Goal: Transaction & Acquisition: Purchase product/service

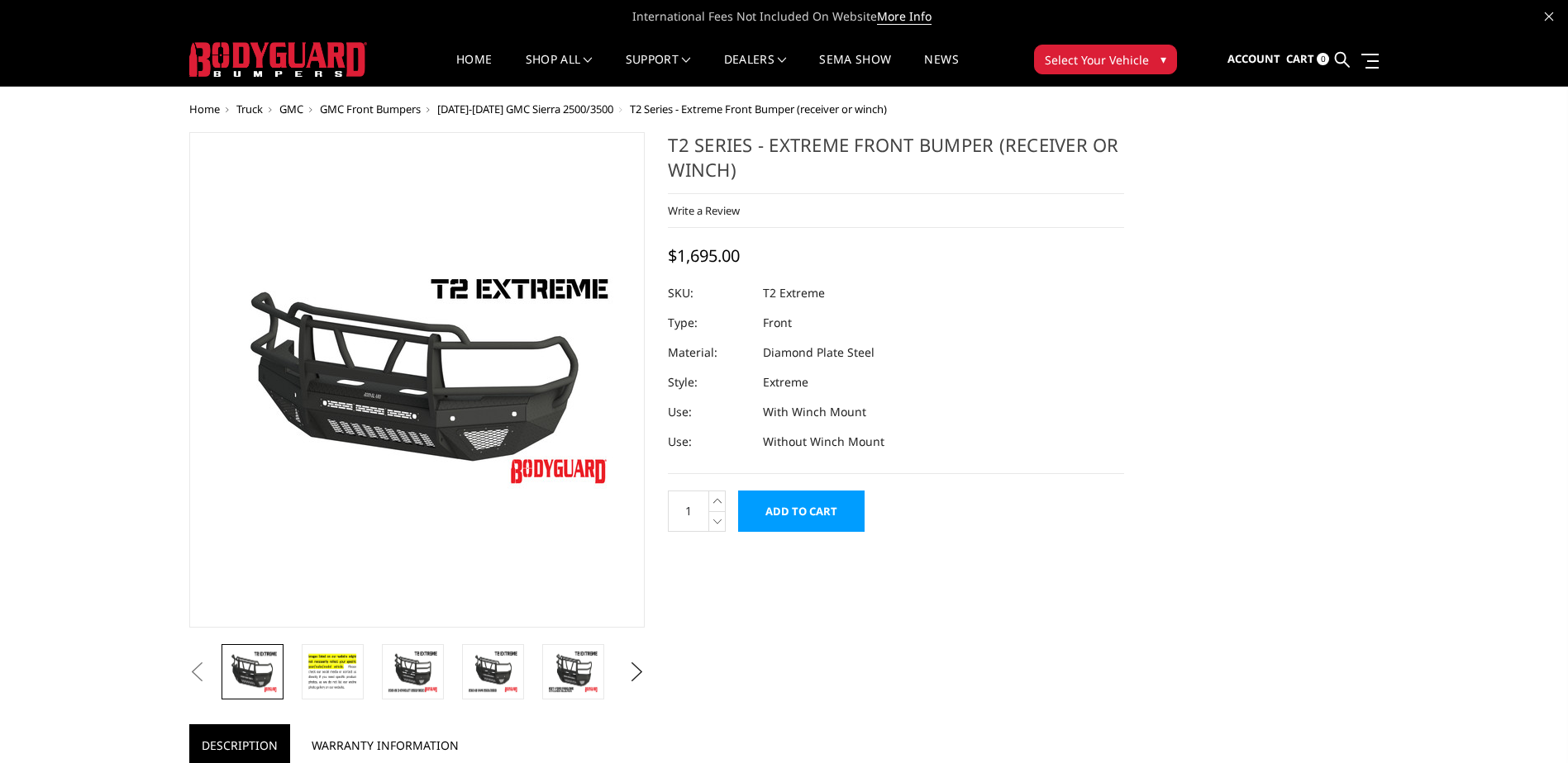
select select "4457"
select select "4461"
select select "4465"
select select "4482"
select select "4469"
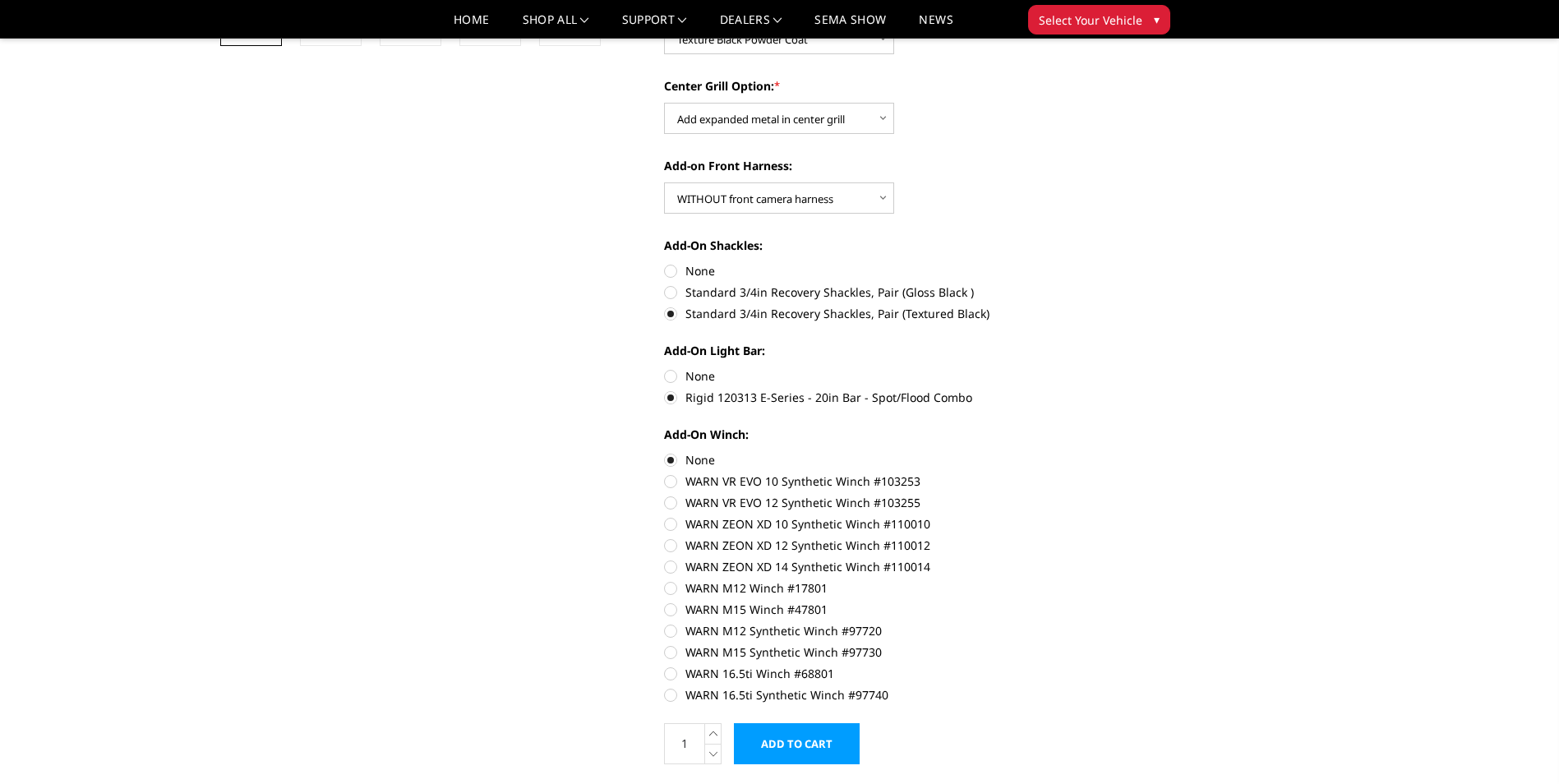
scroll to position [493, 0]
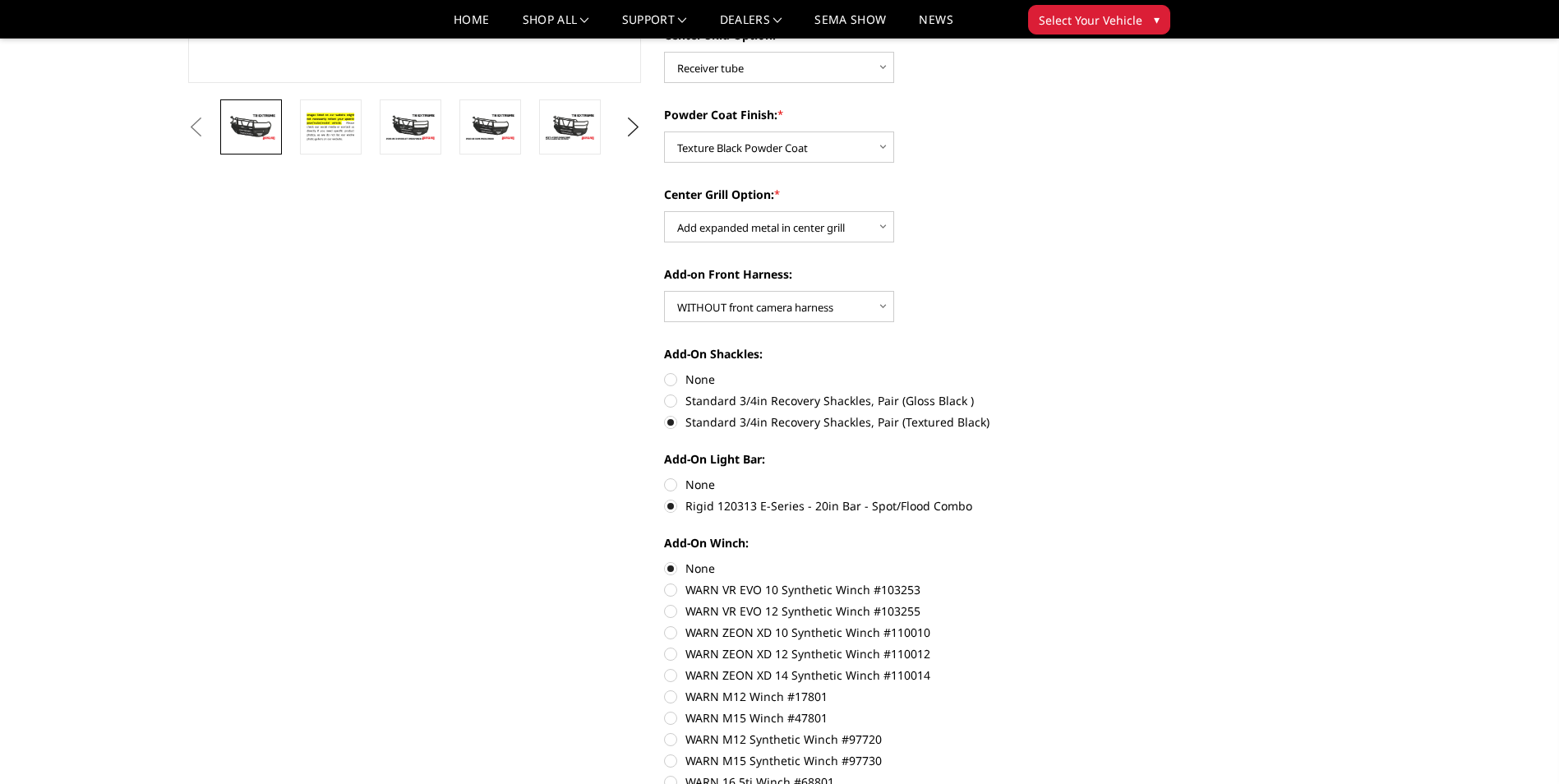
click at [668, 379] on label "None" at bounding box center [891, 379] width 453 height 17
click at [665, 372] on input "None" at bounding box center [664, 371] width 1 height 1
radio input "true"
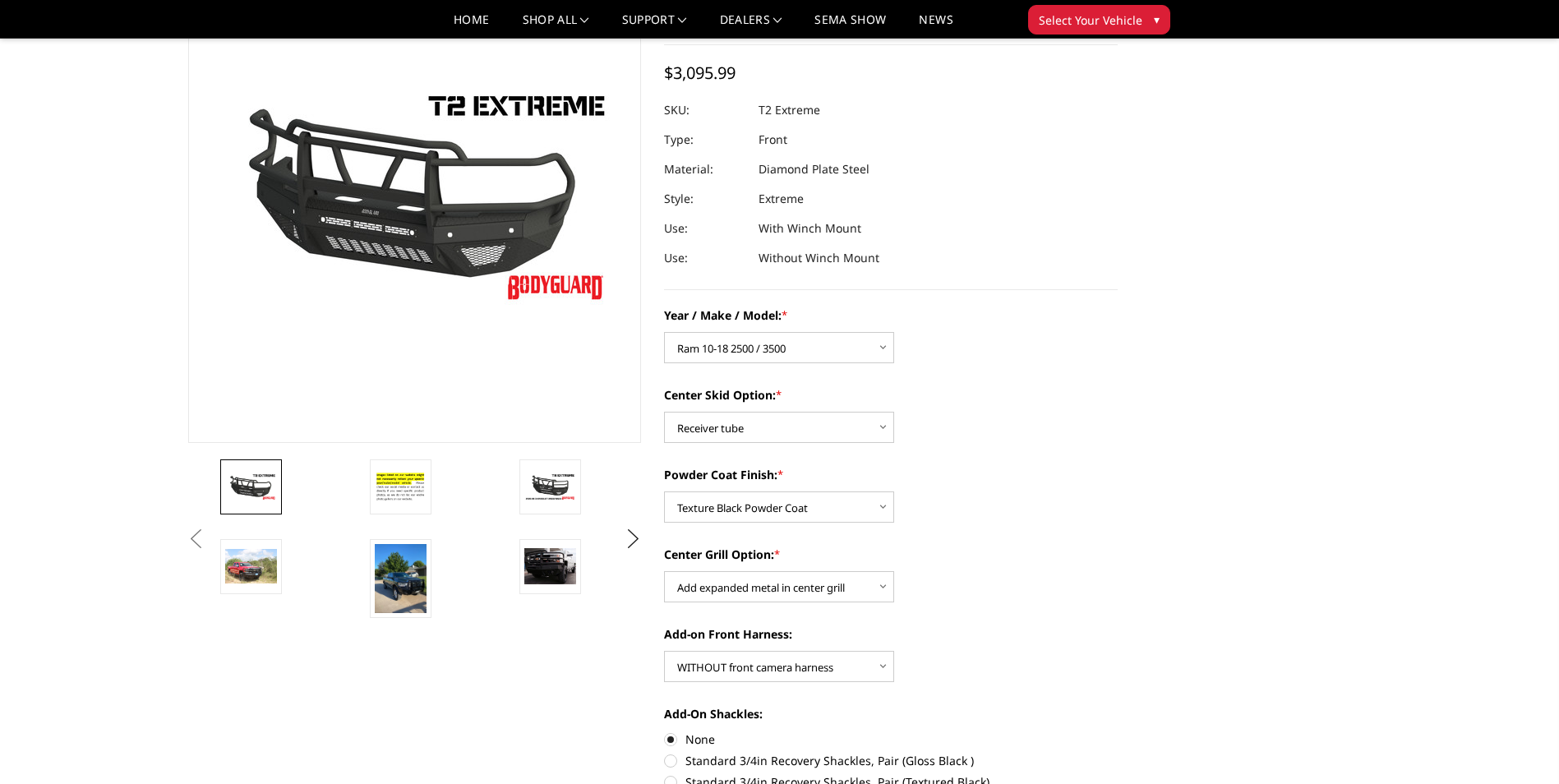
scroll to position [164, 0]
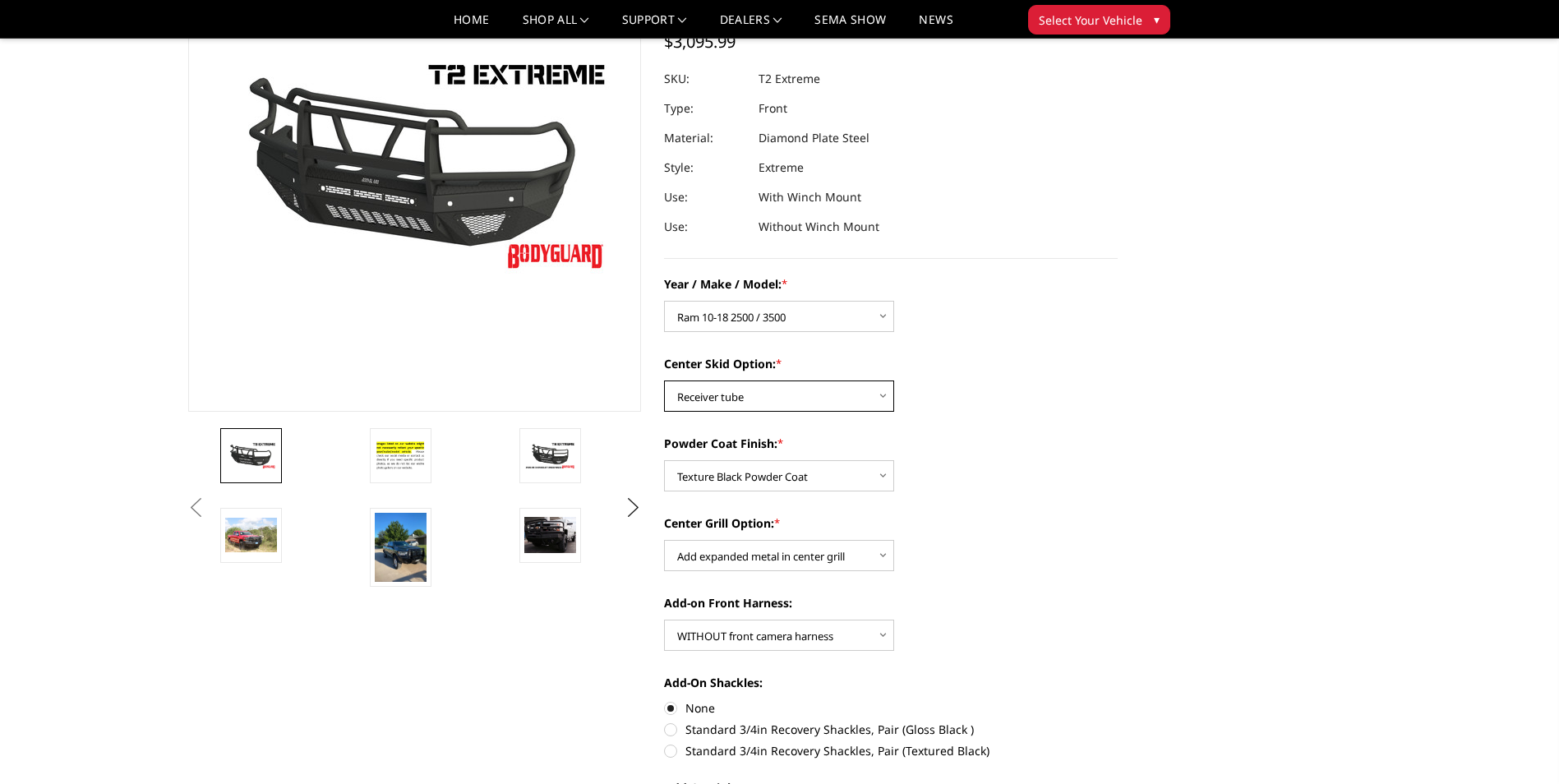
click at [877, 392] on select "Choose Options Standard center skid plate (included) Receiver tube Winch mount …" at bounding box center [779, 396] width 230 height 31
click at [664, 381] on select "Choose Options Standard center skid plate (included) Receiver tube Winch mount …" at bounding box center [779, 396] width 230 height 31
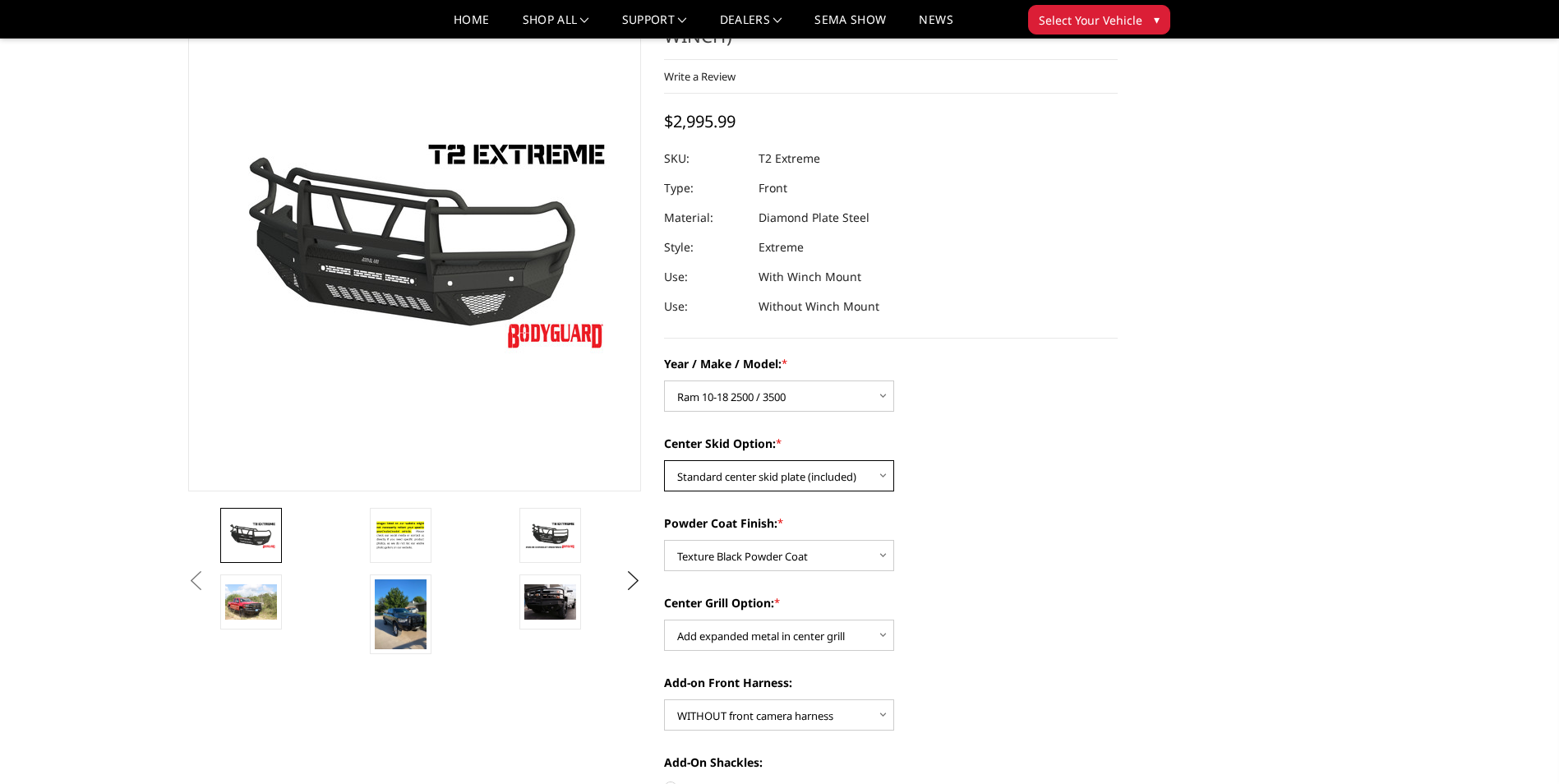
scroll to position [82, 0]
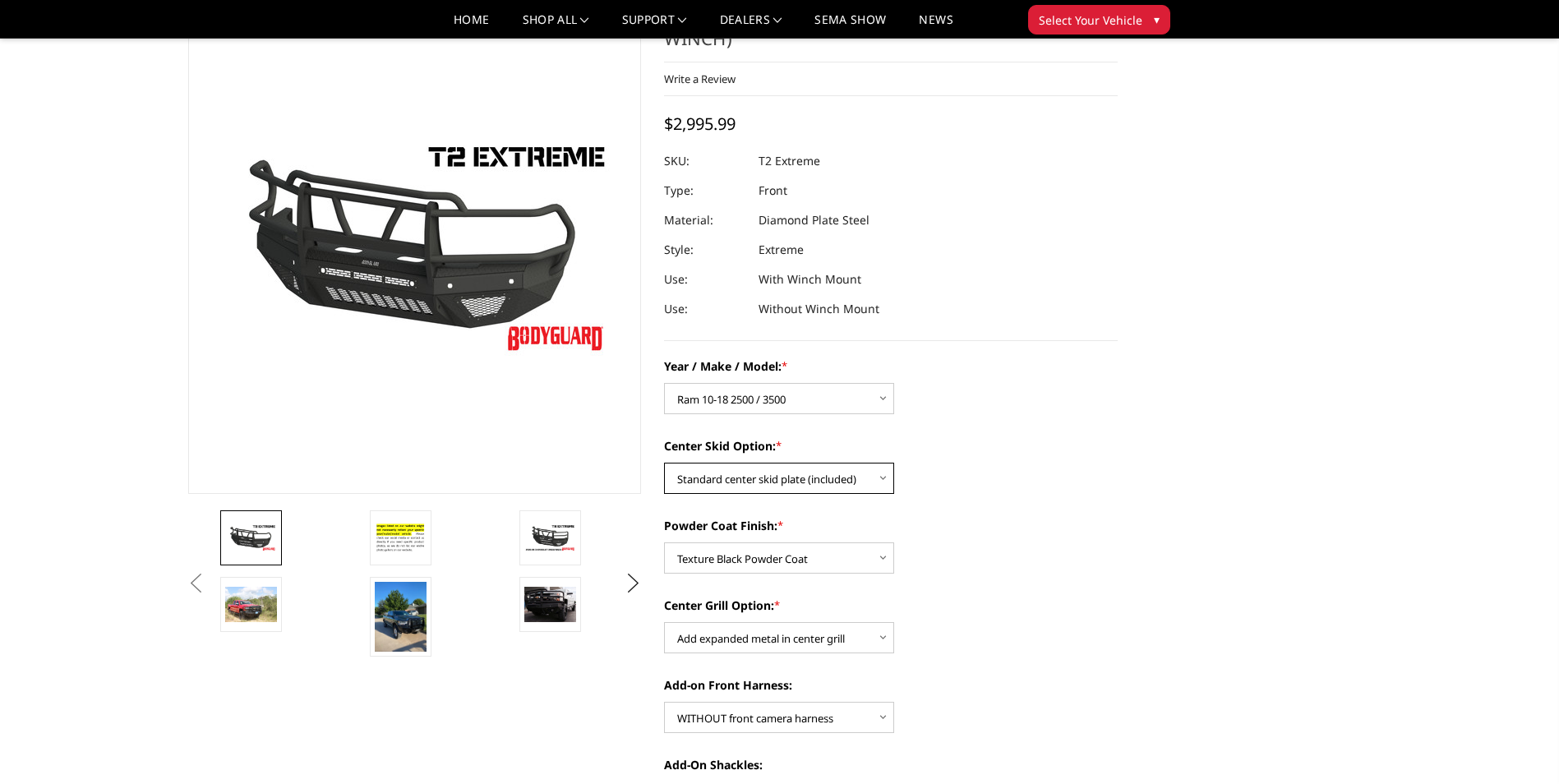
click at [887, 472] on select "Choose Options Standard center skid plate (included) Receiver tube Winch mount …" at bounding box center [779, 477] width 230 height 31
click at [664, 462] on select "Choose Options Standard center skid plate (included) Receiver tube Winch mount …" at bounding box center [779, 477] width 230 height 31
click at [862, 480] on select "Choose Options Standard center skid plate (included) Receiver tube Winch mount …" at bounding box center [779, 477] width 230 height 31
select select "4460"
click at [664, 462] on select "Choose Options Standard center skid plate (included) Receiver tube Winch mount …" at bounding box center [779, 477] width 230 height 31
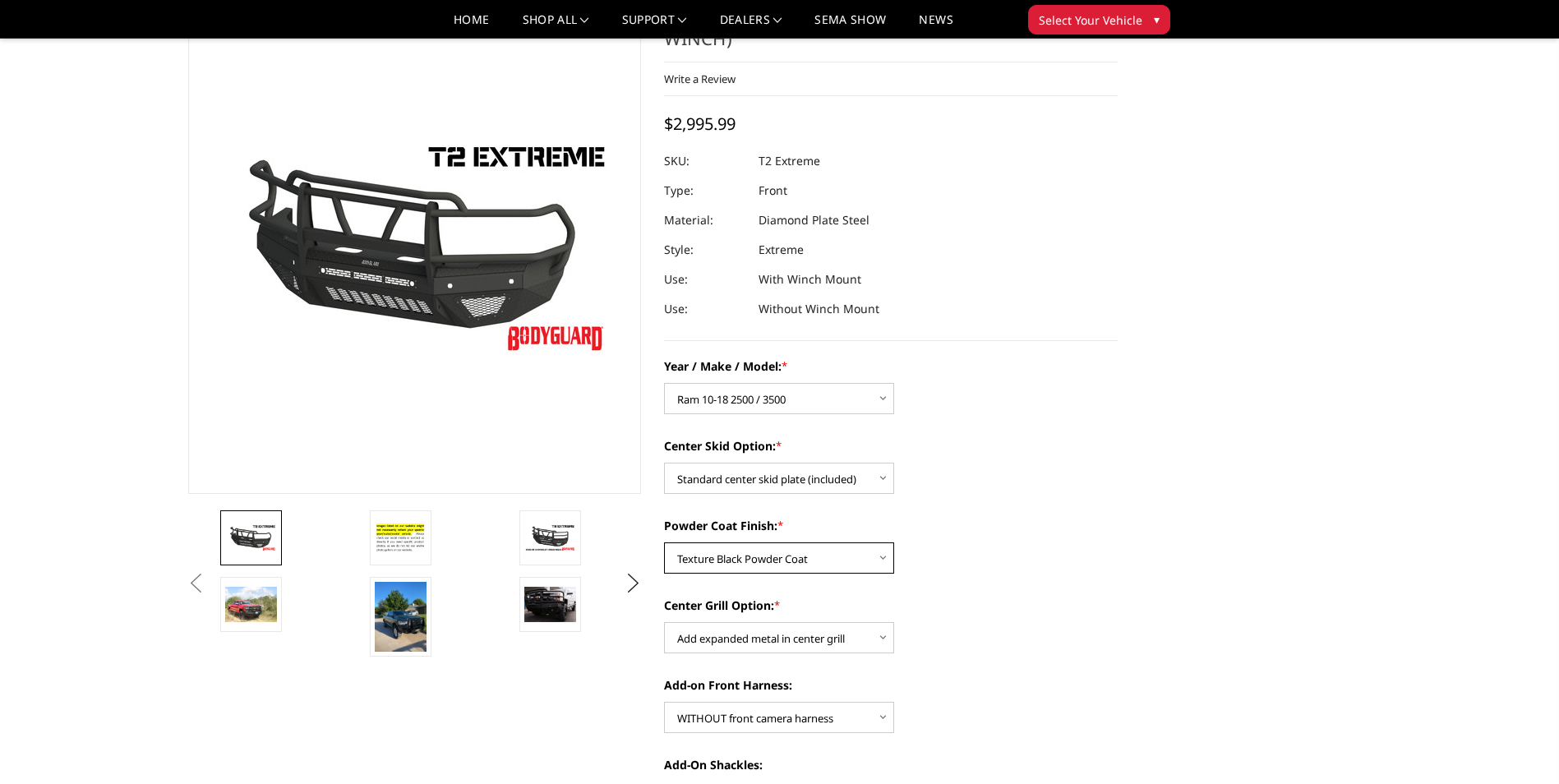
click at [892, 560] on select "Choose Options Bare metal Gloss Black Powder Coat Texture Black Powder Coat" at bounding box center [779, 557] width 230 height 31
click at [664, 542] on select "Choose Options Bare metal Gloss Black Powder Coat Texture Black Powder Coat" at bounding box center [779, 557] width 230 height 31
click at [879, 567] on select "Choose Options Bare metal Gloss Black Powder Coat Texture Black Powder Coat" at bounding box center [779, 557] width 230 height 31
select select "4465"
click at [664, 542] on select "Choose Options Bare metal Gloss Black Powder Coat Texture Black Powder Coat" at bounding box center [779, 557] width 230 height 31
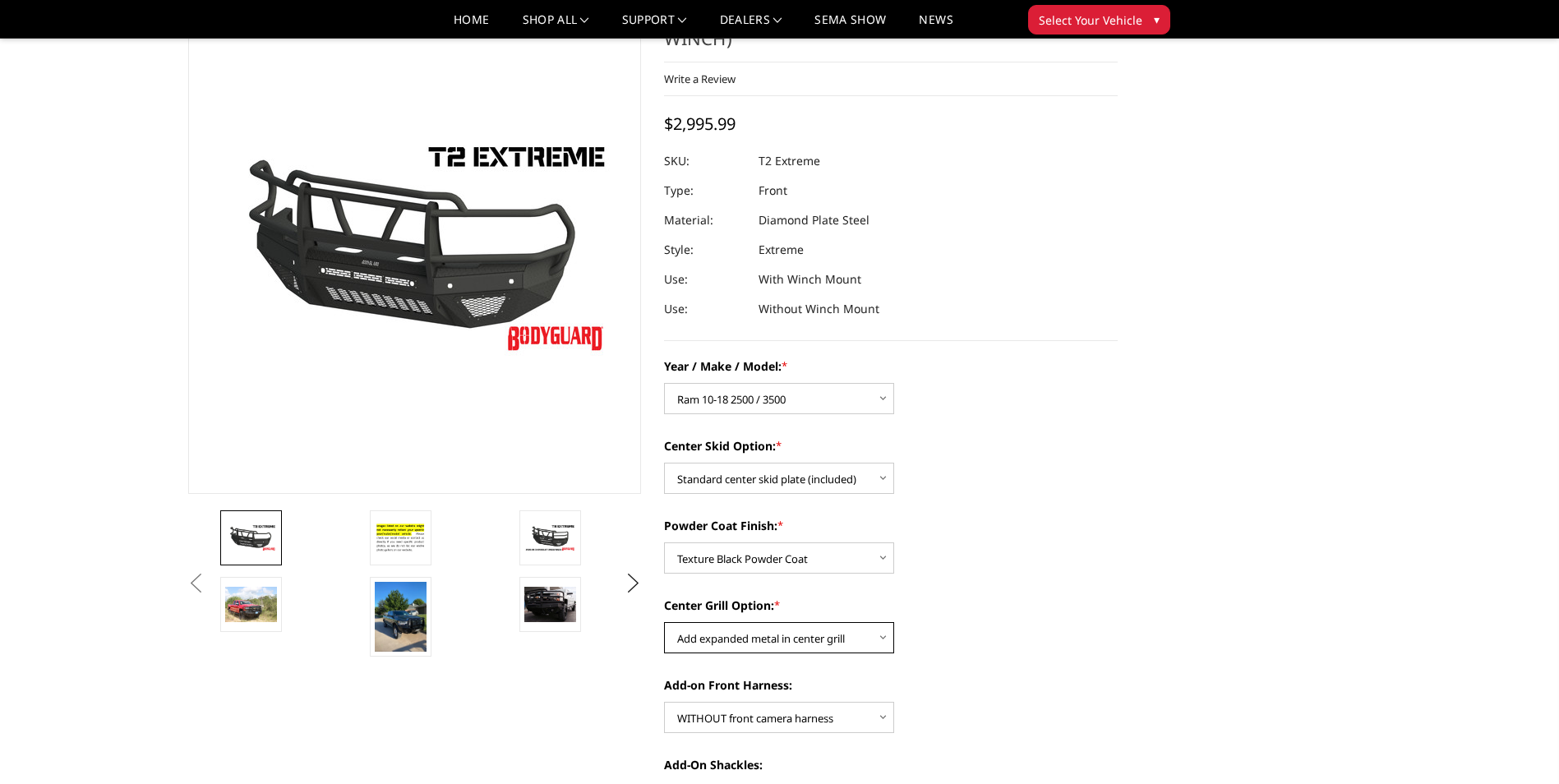
click at [879, 642] on select "Choose Options Add expanded metal in center grill Decline this option" at bounding box center [779, 637] width 230 height 31
click at [664, 622] on select "Choose Options Add expanded metal in center grill Decline this option" at bounding box center [779, 637] width 230 height 31
click at [814, 647] on select "Choose Options Add expanded metal in center grill Decline this option" at bounding box center [779, 637] width 230 height 31
select select "4482"
click at [664, 622] on select "Choose Options Add expanded metal in center grill Decline this option" at bounding box center [779, 637] width 230 height 31
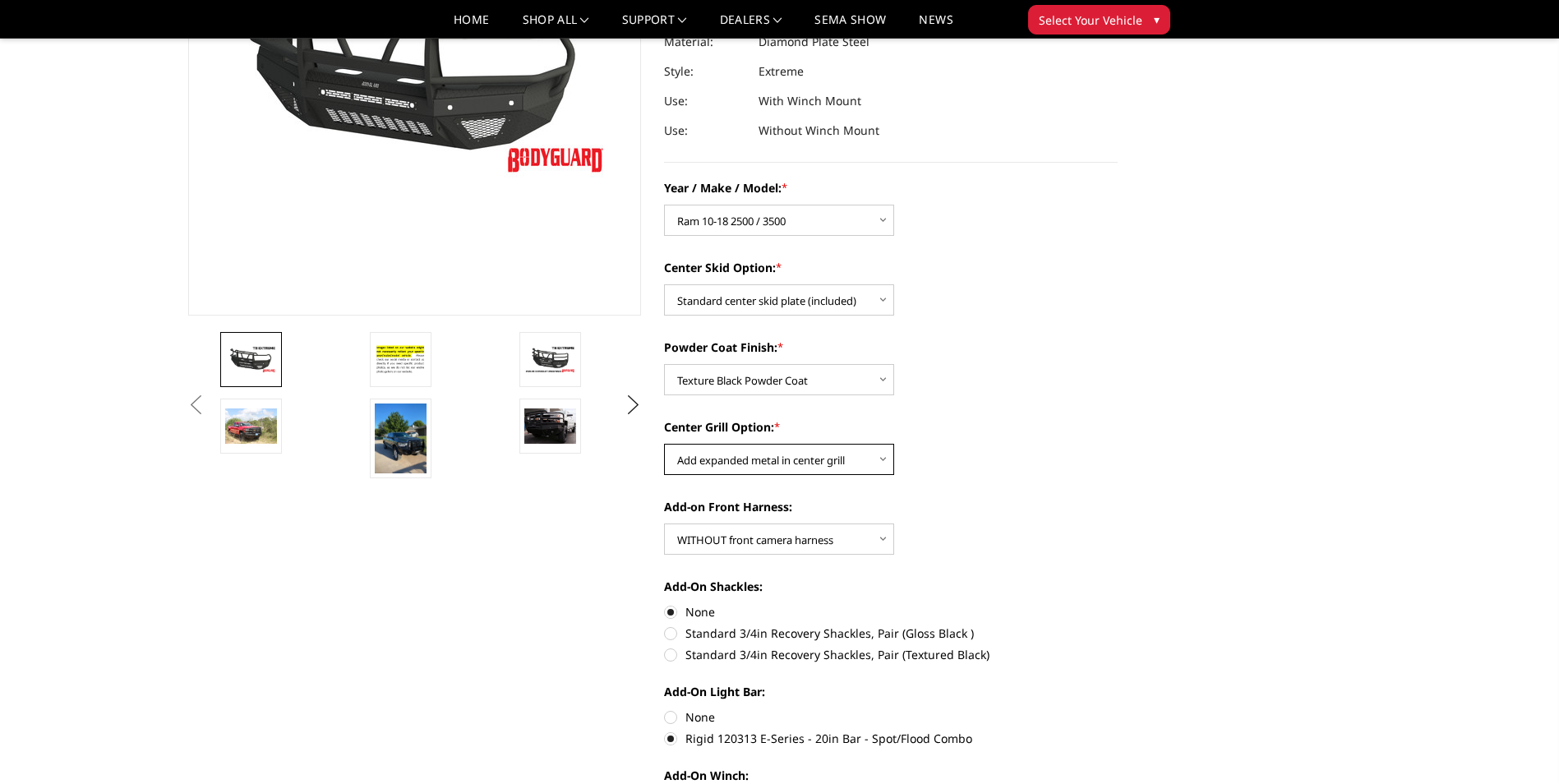
scroll to position [329, 0]
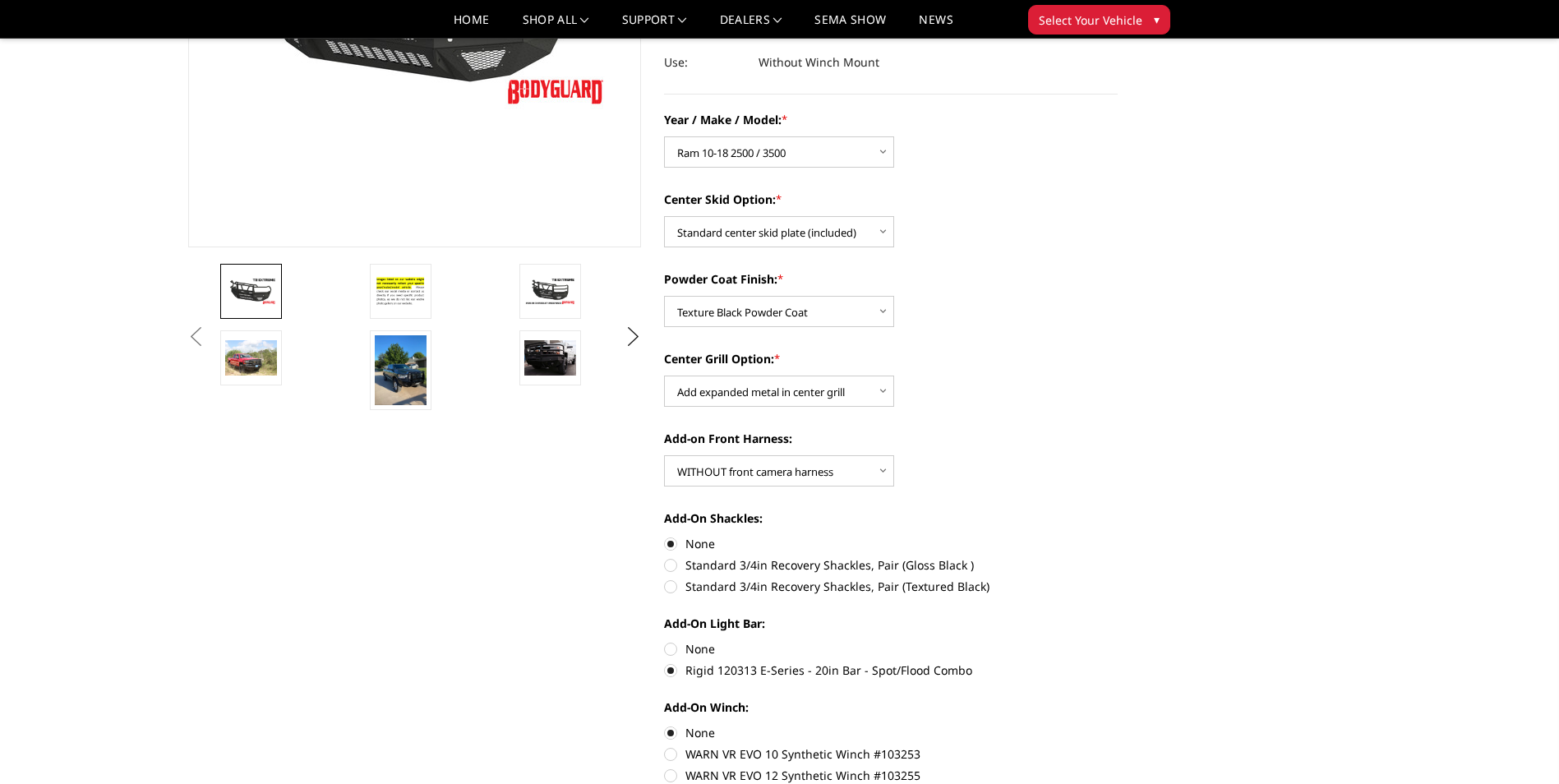
click at [671, 644] on label "None" at bounding box center [891, 648] width 453 height 17
click at [665, 641] on input "None" at bounding box center [664, 640] width 1 height 1
radio input "true"
click at [673, 667] on label "Rigid 120313 E-Series - 20in Bar - Spot/Flood Combo" at bounding box center [891, 670] width 453 height 17
click at [1117, 641] on input "Rigid 120313 E-Series - 20in Bar - Spot/Flood Combo" at bounding box center [1117, 640] width 1 height 1
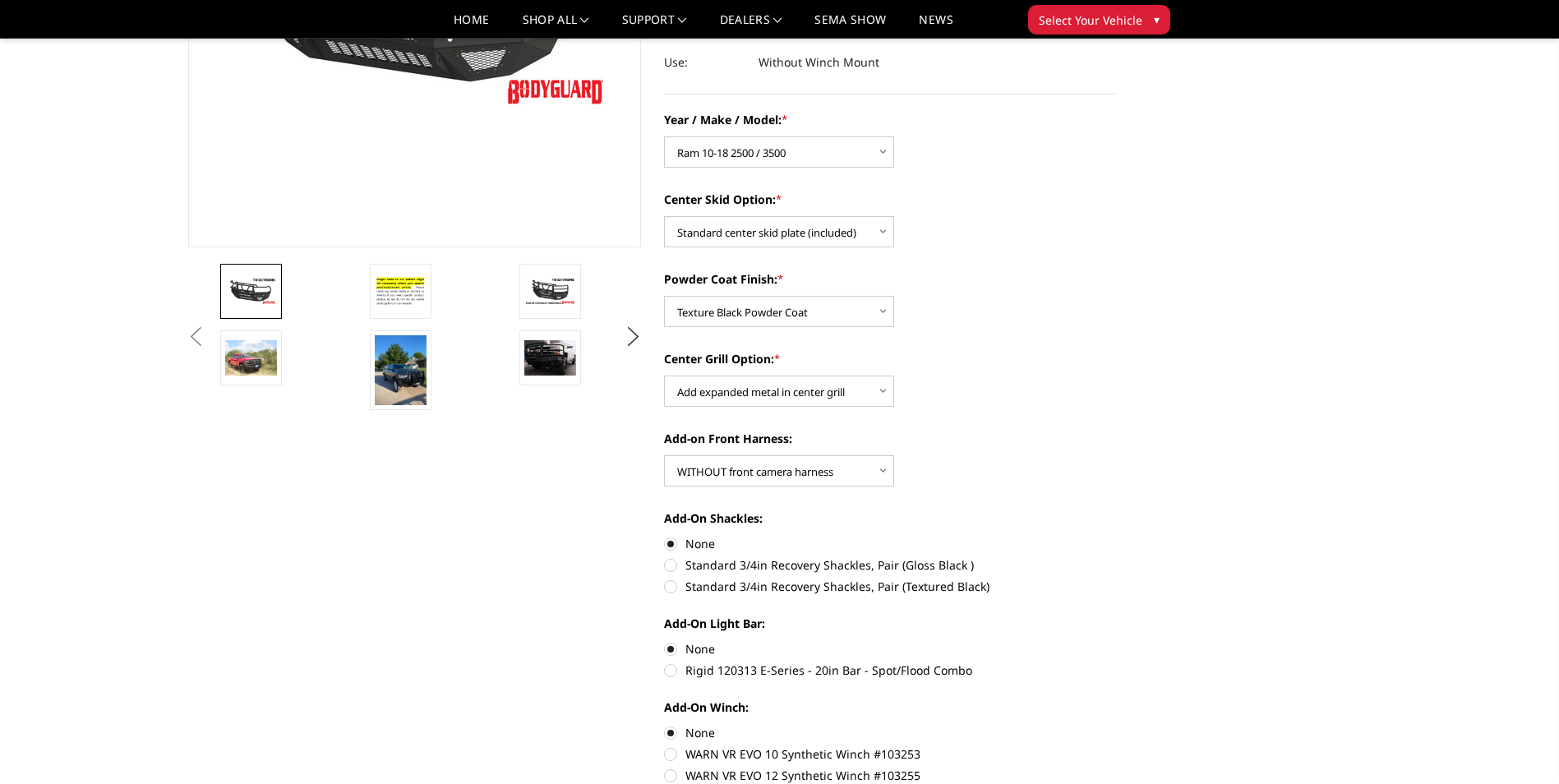
radio input "true"
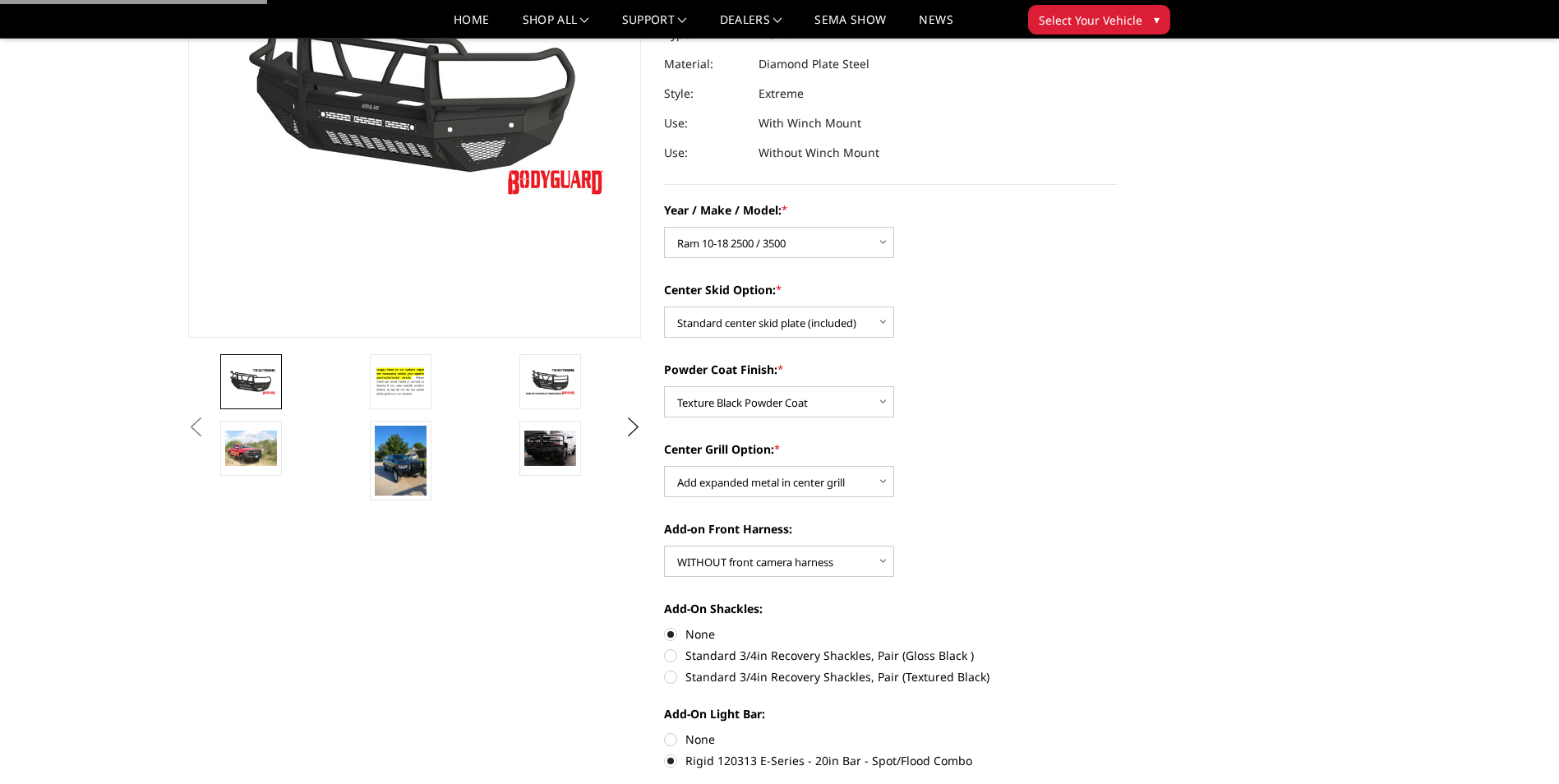
scroll to position [0, 0]
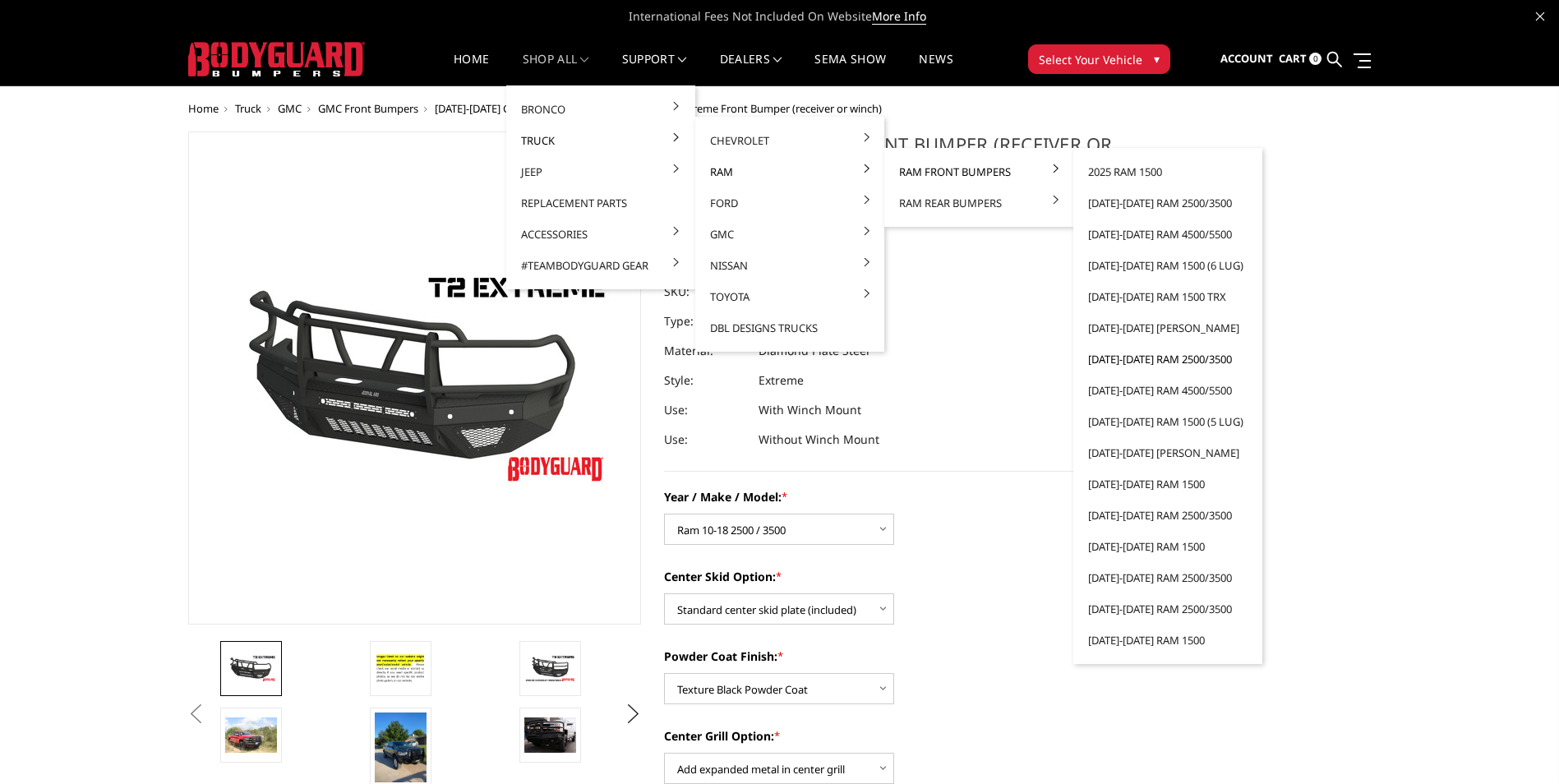
click at [1161, 365] on link "[DATE]-[DATE] Ram 2500/3500" at bounding box center [1167, 358] width 176 height 31
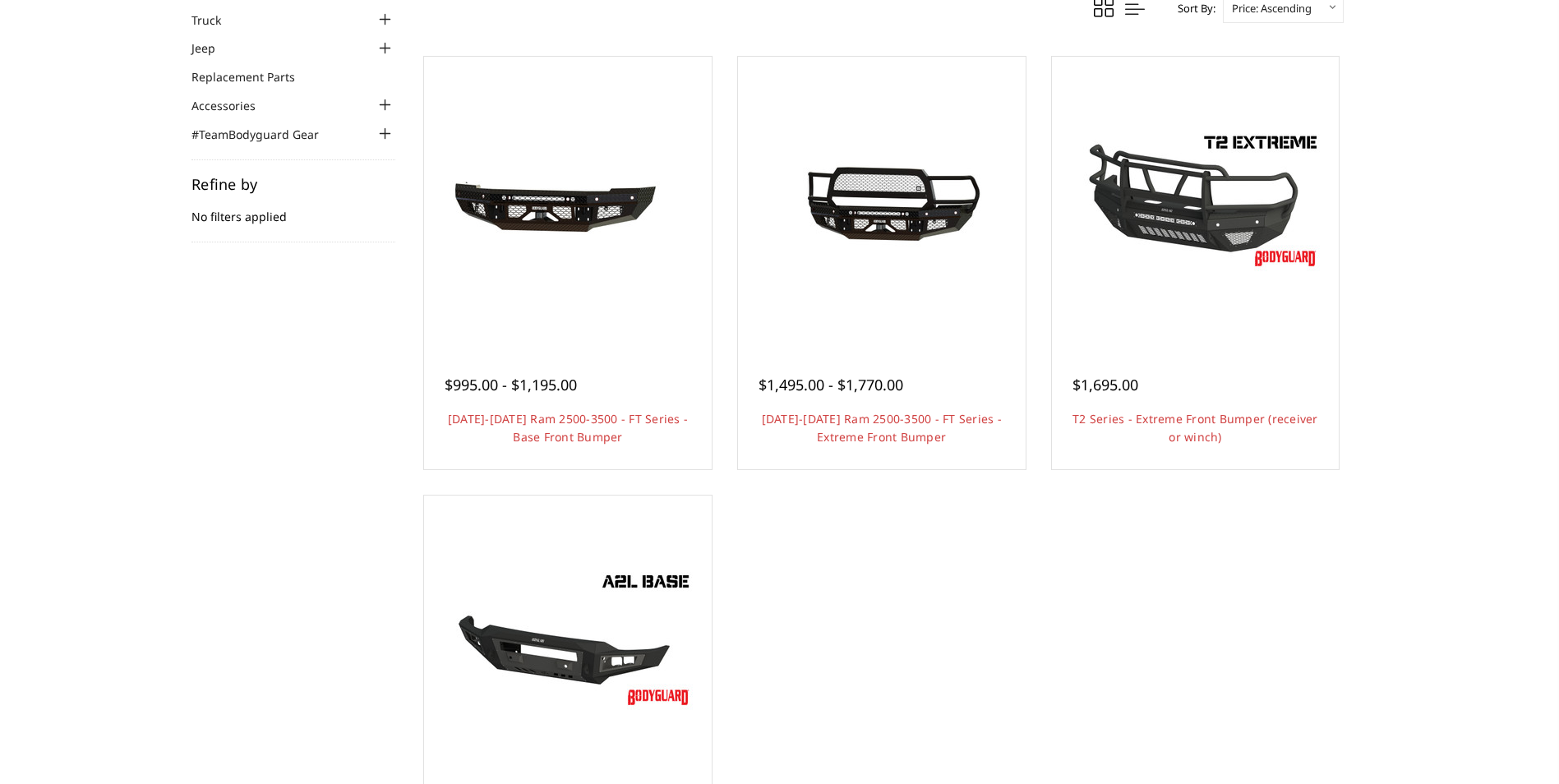
scroll to position [247, 0]
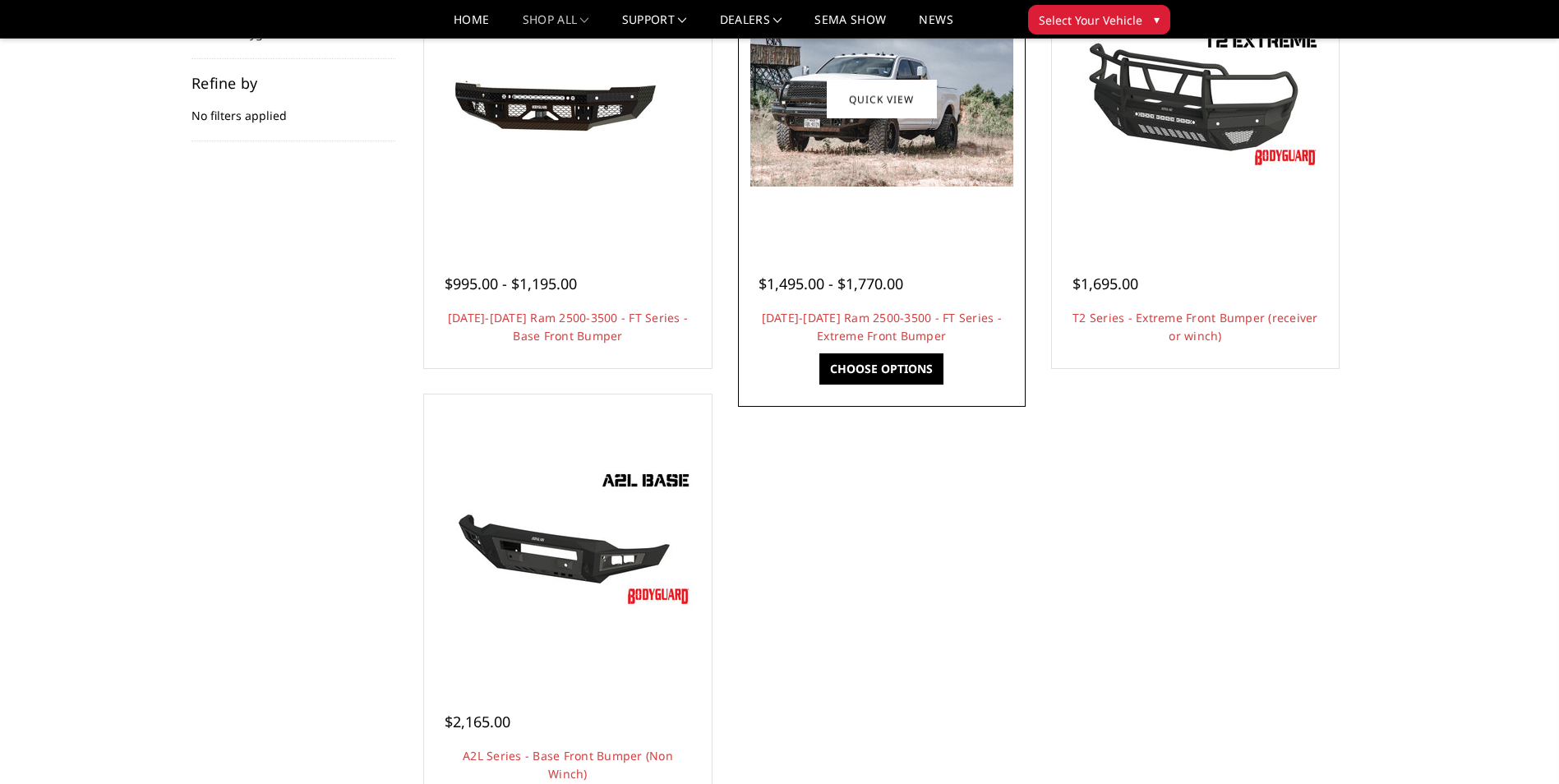
click at [894, 288] on span "$1,495.00 - $1,770.00" at bounding box center [831, 283] width 145 height 20
click at [889, 375] on link "Choose Options" at bounding box center [881, 368] width 124 height 31
